Goal: Find specific page/section: Find specific page/section

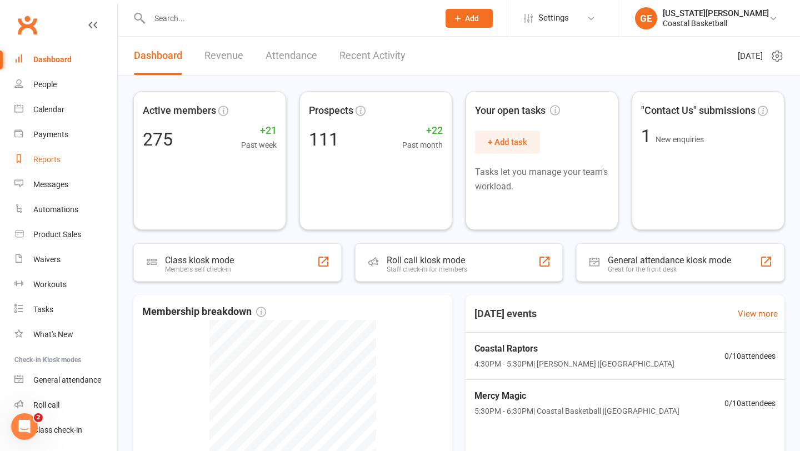
click at [46, 156] on div "Reports" at bounding box center [46, 159] width 27 height 9
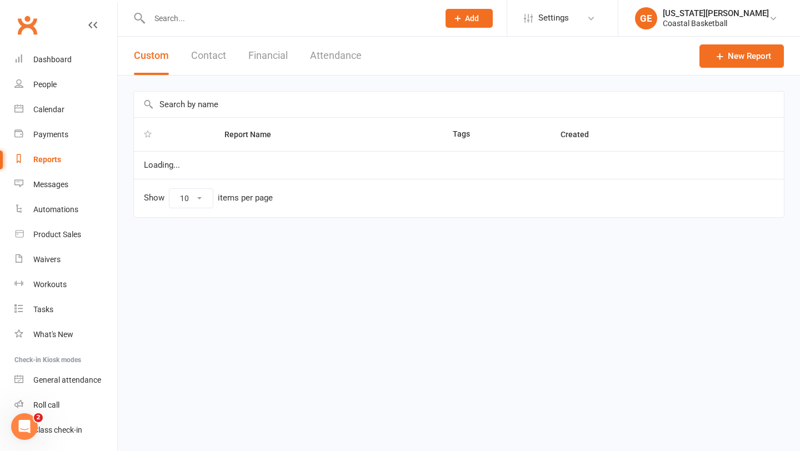
select select "25"
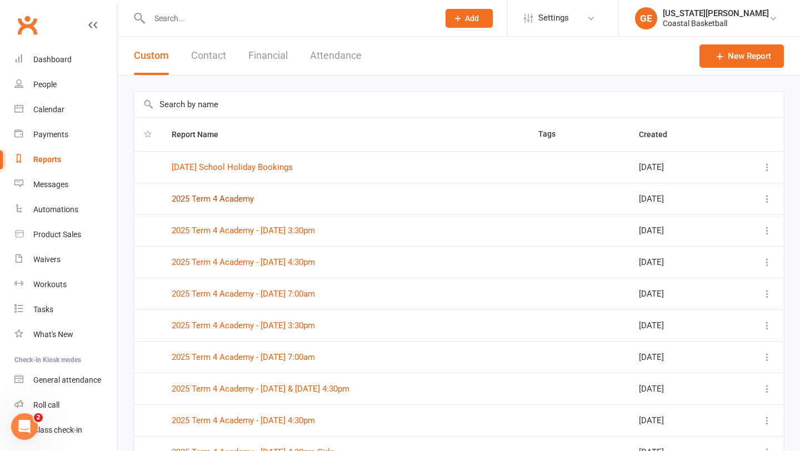
click at [234, 197] on link "2025 Term 4 Academy" at bounding box center [213, 199] width 82 height 10
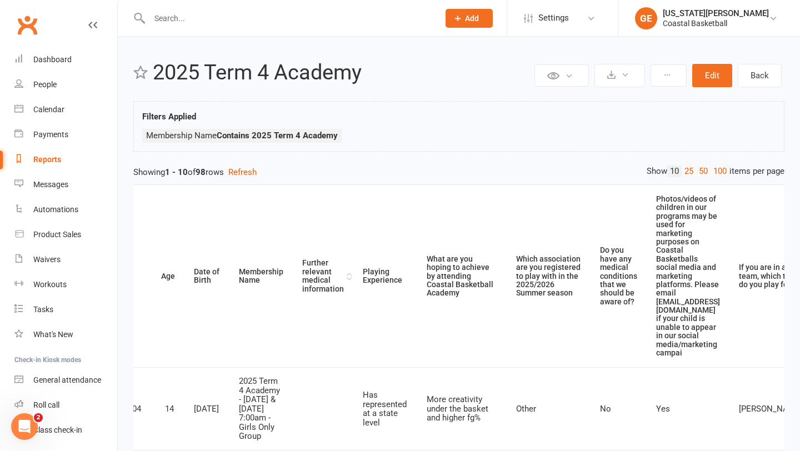
scroll to position [0, 341]
click at [393, 69] on button at bounding box center [619, 75] width 51 height 23
click at [393, 72] on button at bounding box center [668, 75] width 36 height 22
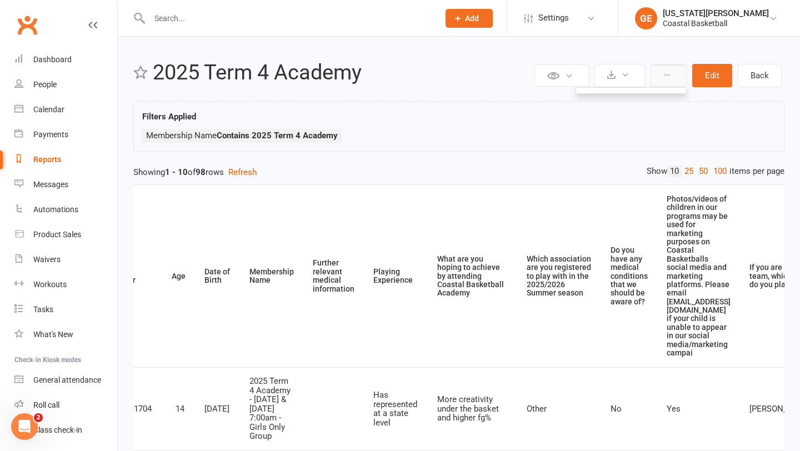
scroll to position [0, 343]
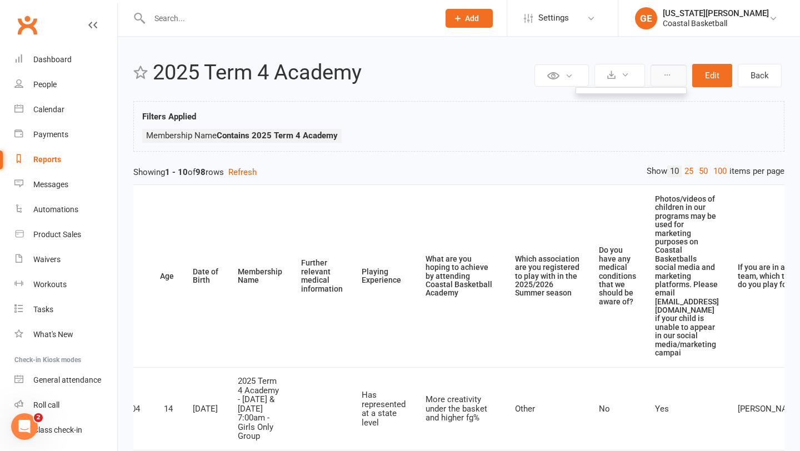
click at [393, 77] on icon at bounding box center [667, 75] width 8 height 8
click at [393, 76] on icon at bounding box center [667, 75] width 8 height 8
click at [73, 147] on link "Reports" at bounding box center [65, 159] width 103 height 25
select select "25"
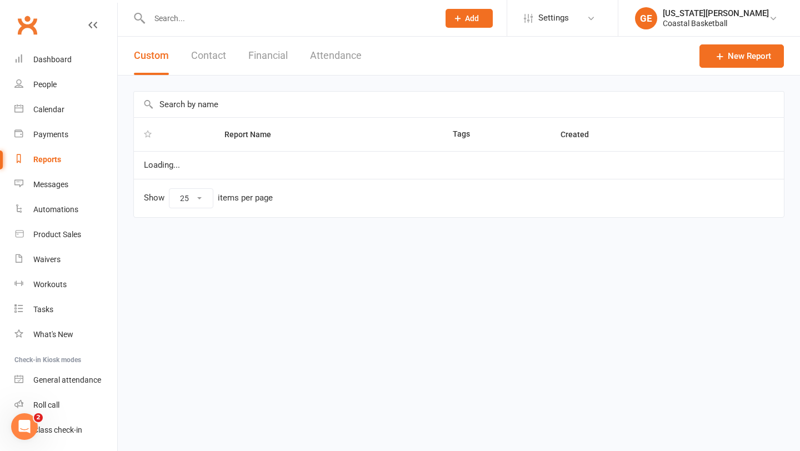
click at [63, 154] on link "Reports" at bounding box center [65, 159] width 103 height 25
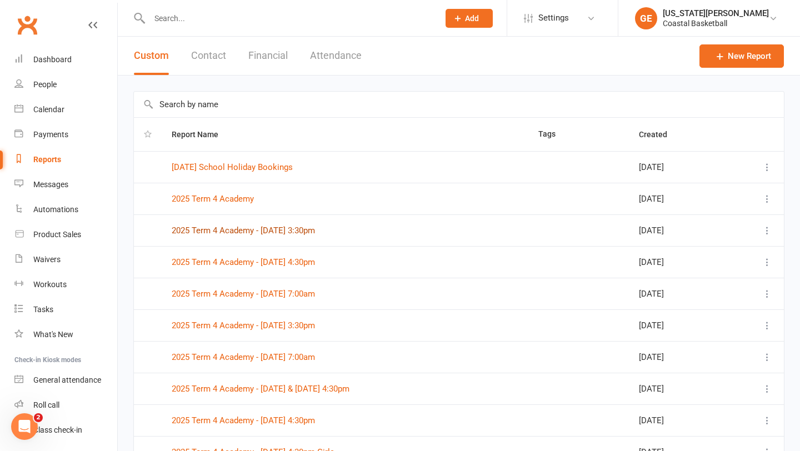
click at [201, 229] on link "2025 Term 4 Academy - [DATE] 3:30pm" at bounding box center [243, 230] width 143 height 10
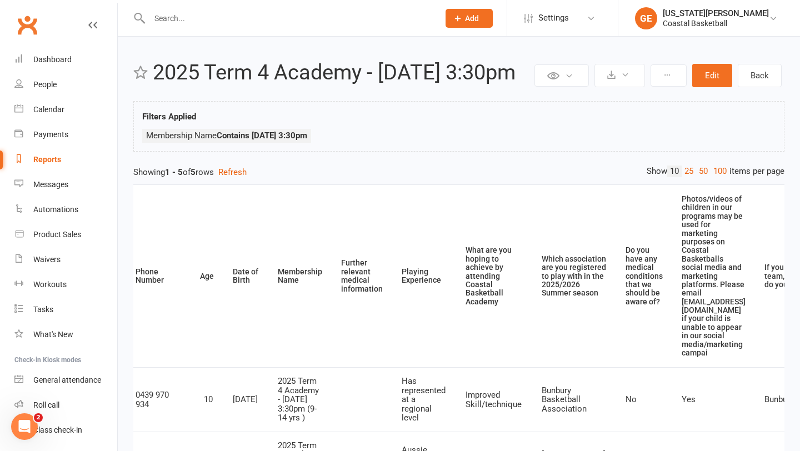
scroll to position [0, 341]
